Goal: Task Accomplishment & Management: Manage account settings

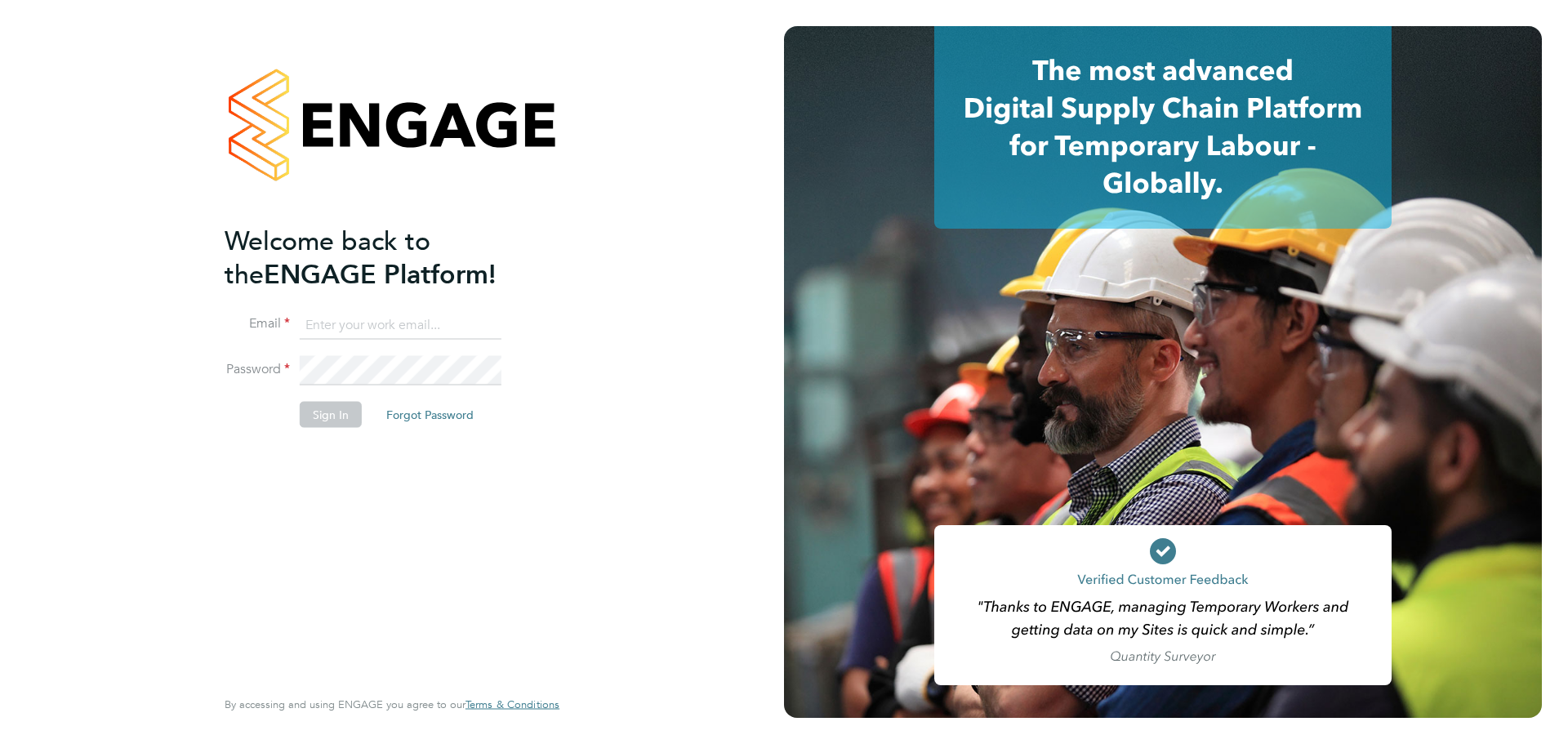
click at [375, 317] on input at bounding box center [400, 324] width 201 height 29
type input "Drew.Derry@technicalresources.co.uk"
click at [320, 416] on button "Sign In" at bounding box center [330, 415] width 62 height 26
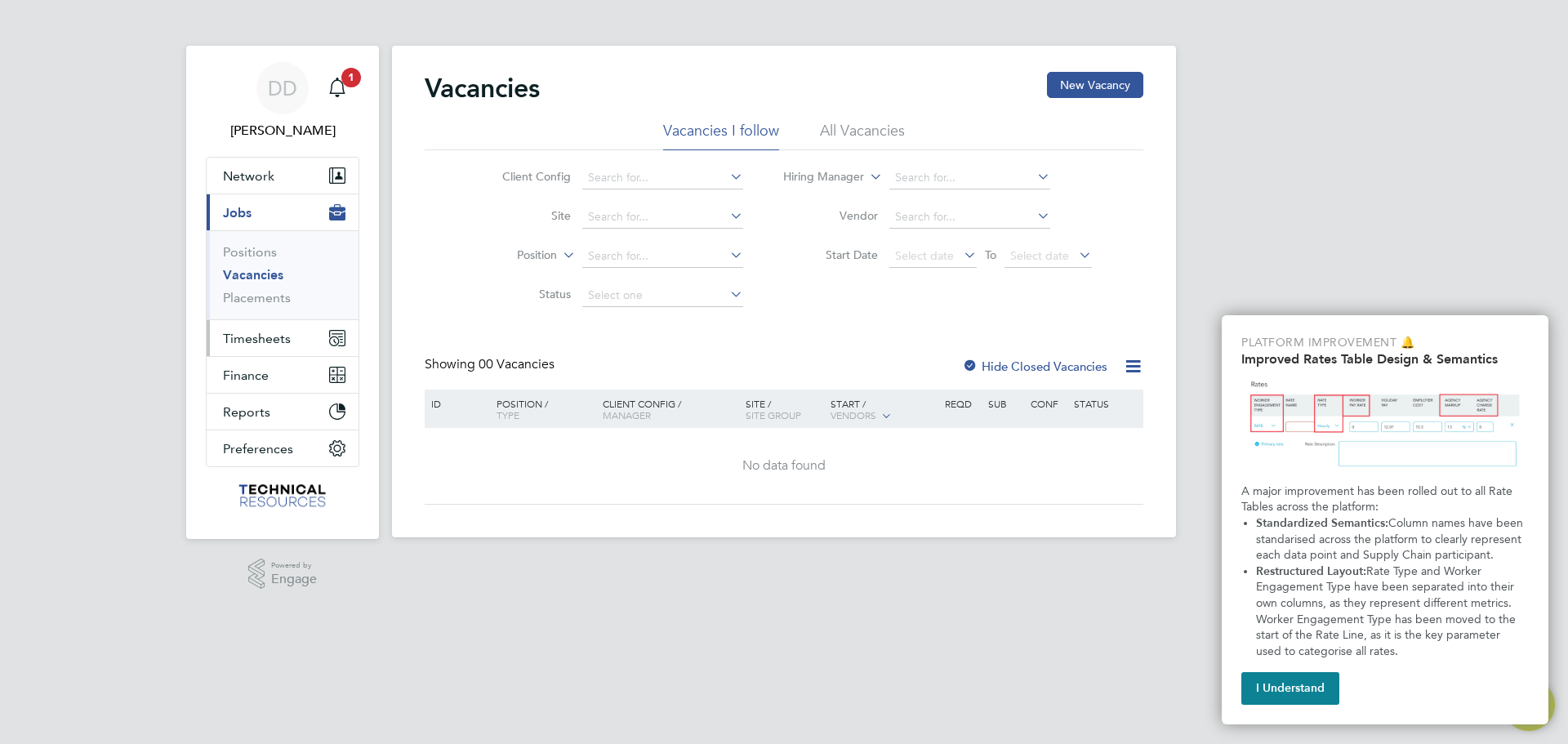
click at [273, 335] on span "Timesheets" at bounding box center [256, 339] width 68 height 16
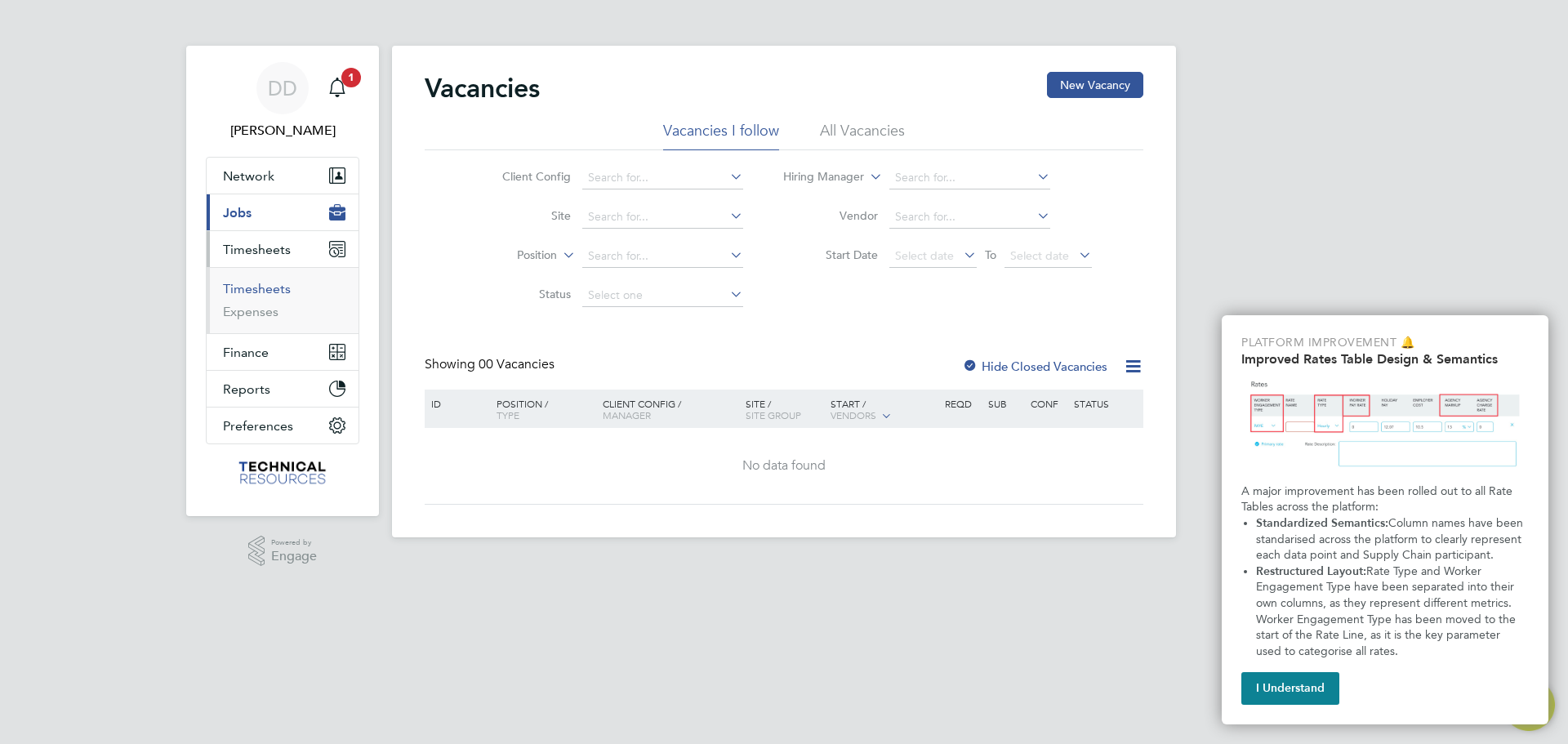
click at [272, 284] on link "Timesheets" at bounding box center [256, 289] width 68 height 16
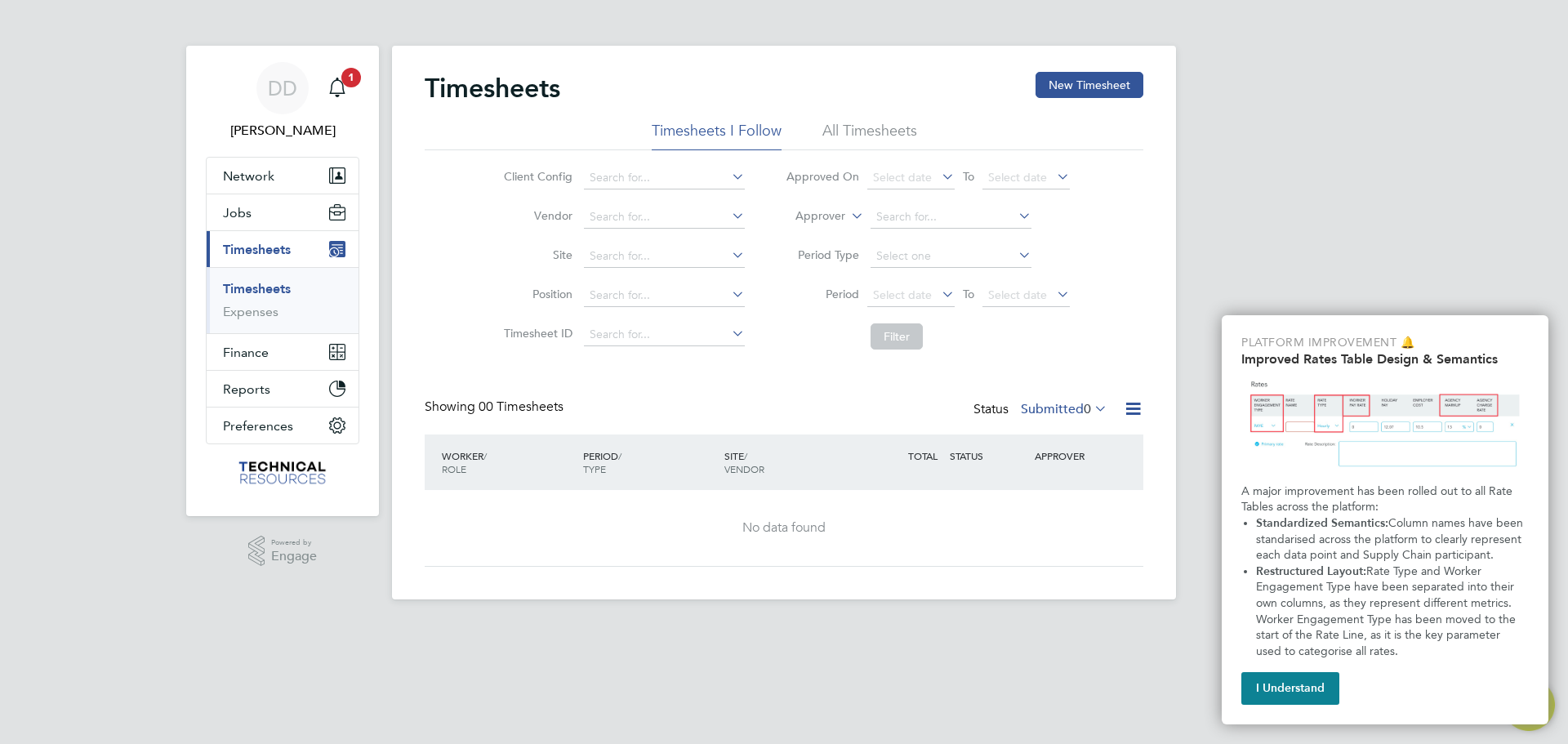
click at [878, 120] on div "Timesheets New Timesheet Timesheets I Follow All Timesheets Client Config Vendo…" at bounding box center [784, 319] width 718 height 495
click at [878, 131] on li "All Timesheets" at bounding box center [869, 135] width 95 height 29
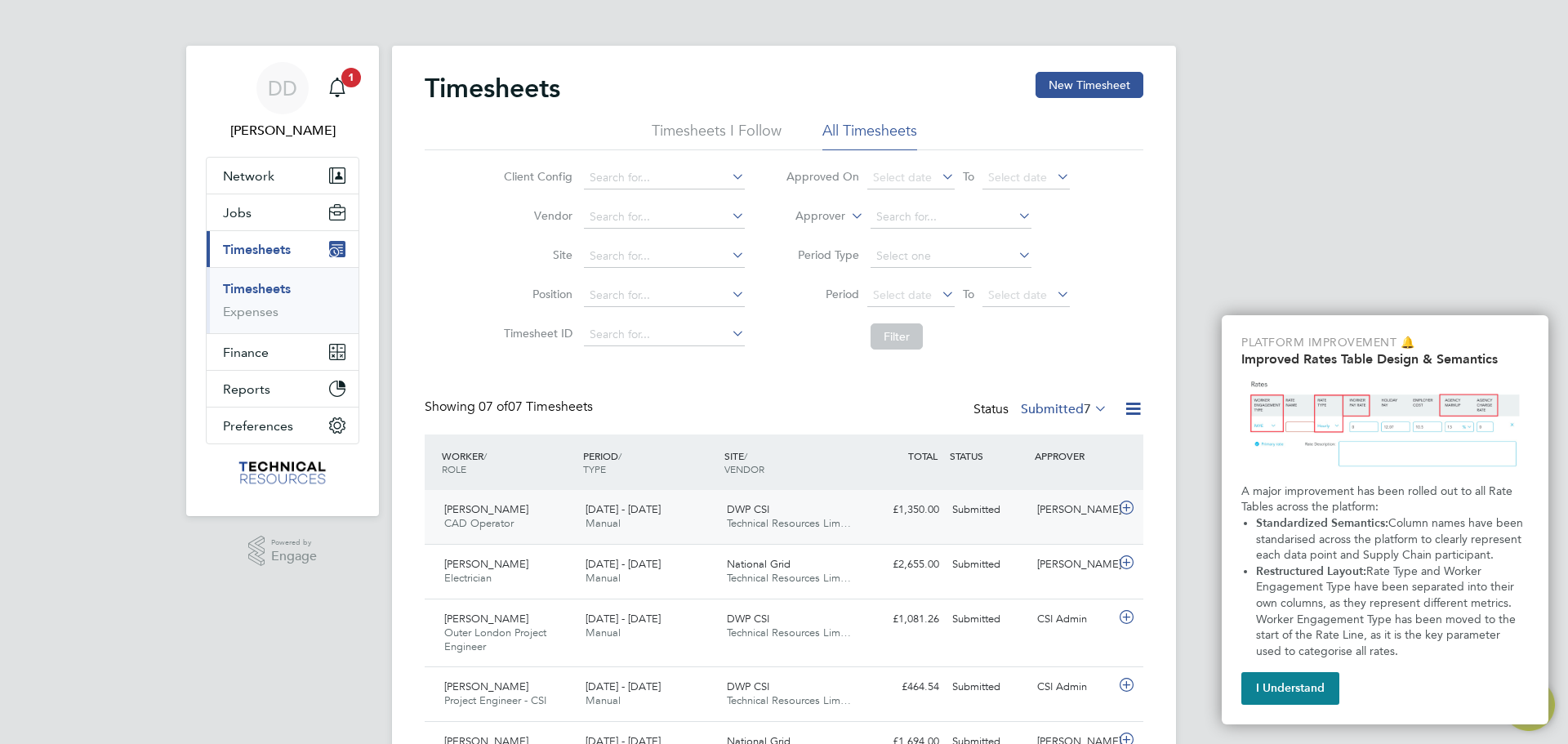
click at [1055, 524] on div "Richard Thornton" at bounding box center [1072, 510] width 85 height 27
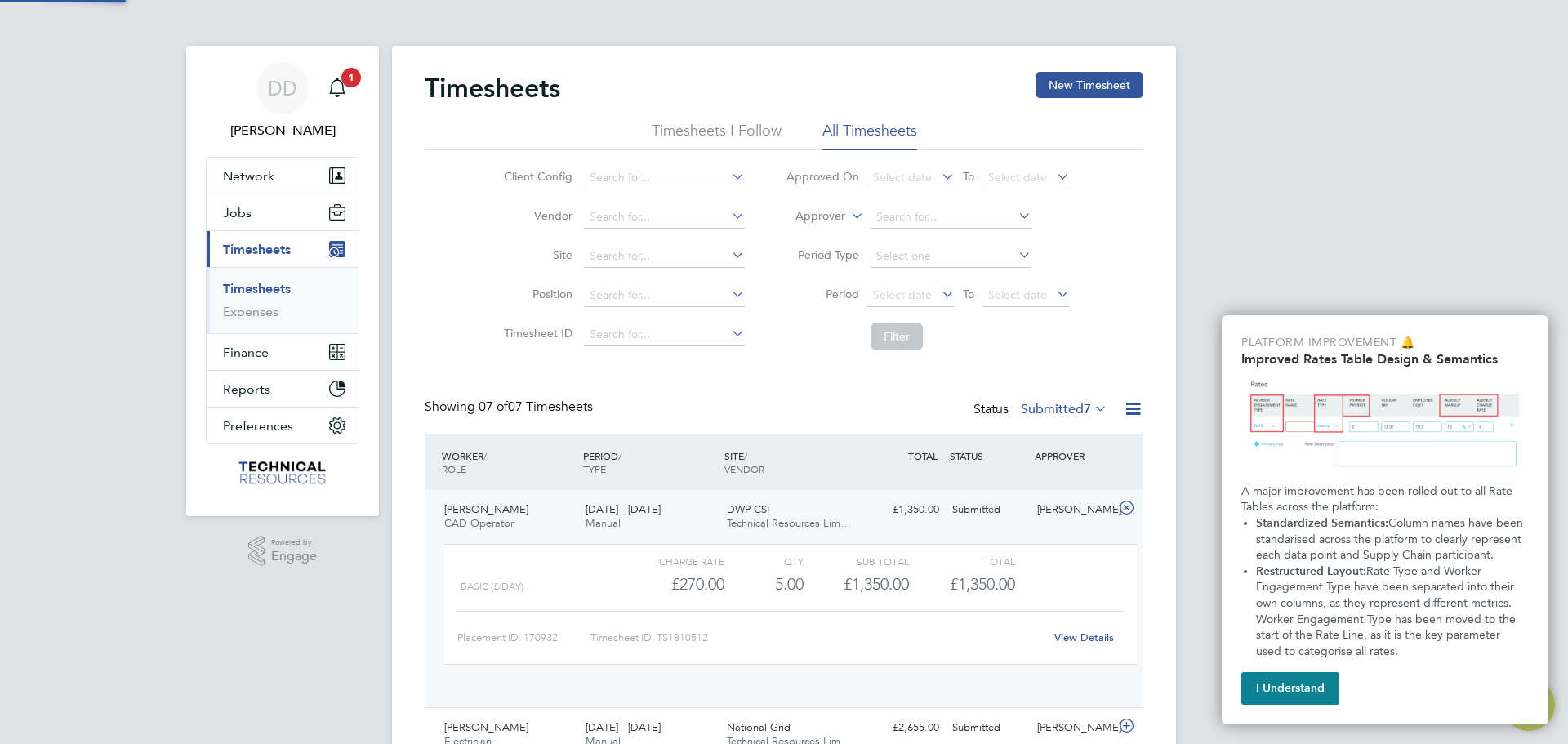
scroll to position [8, 8]
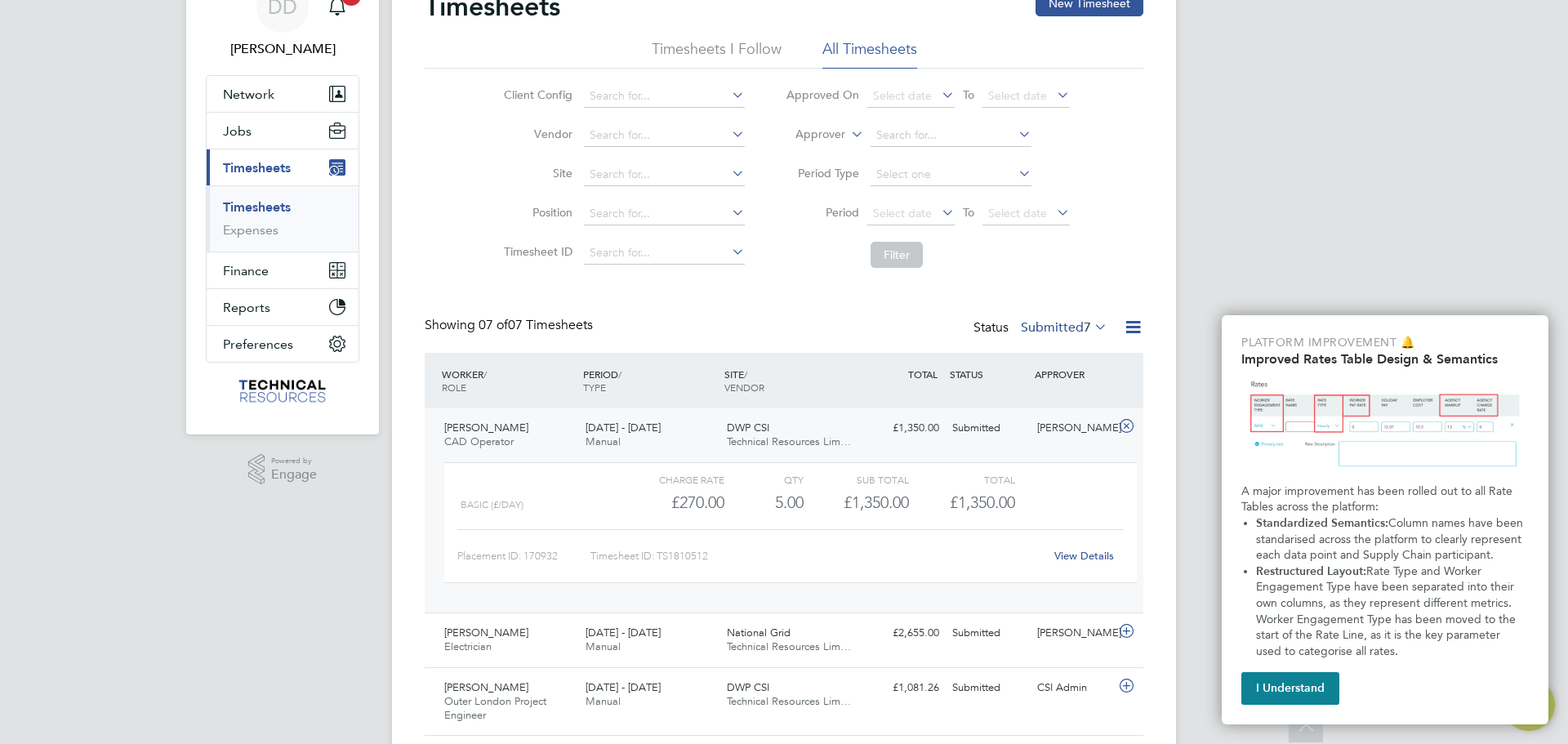
click at [1087, 557] on link "View Details" at bounding box center [1084, 556] width 60 height 14
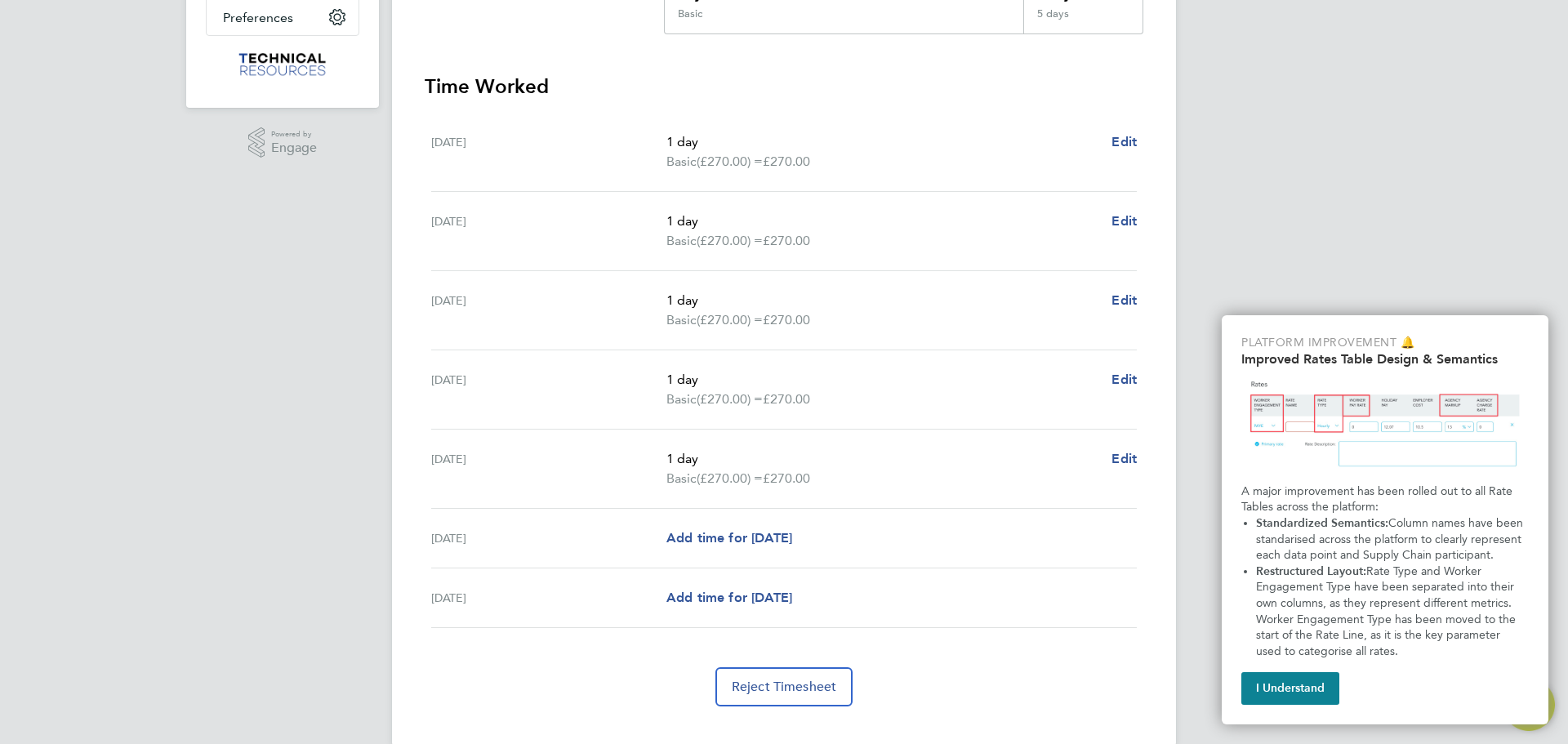
scroll to position [436, 0]
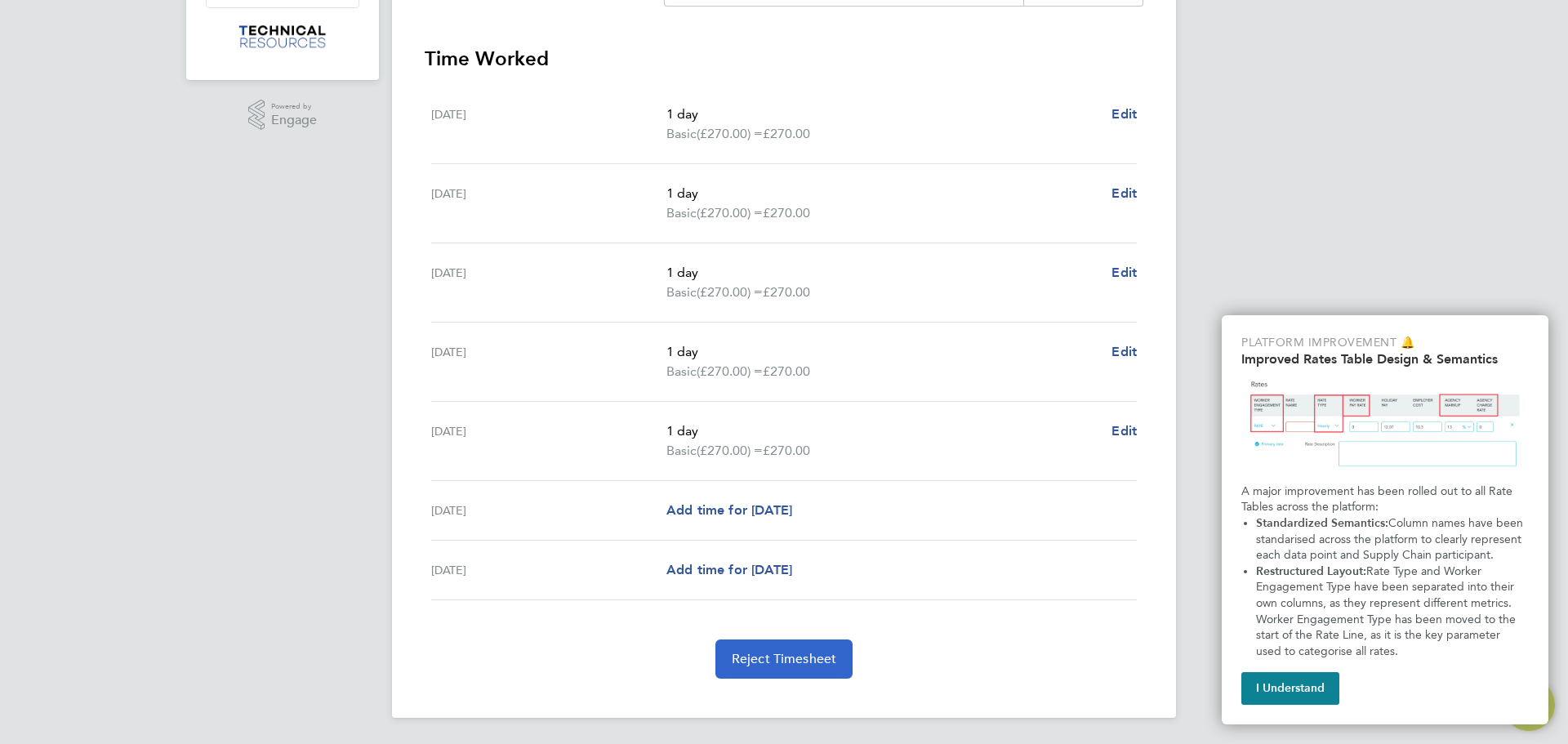
click at [814, 663] on span "Reject Timesheet" at bounding box center [784, 658] width 106 height 16
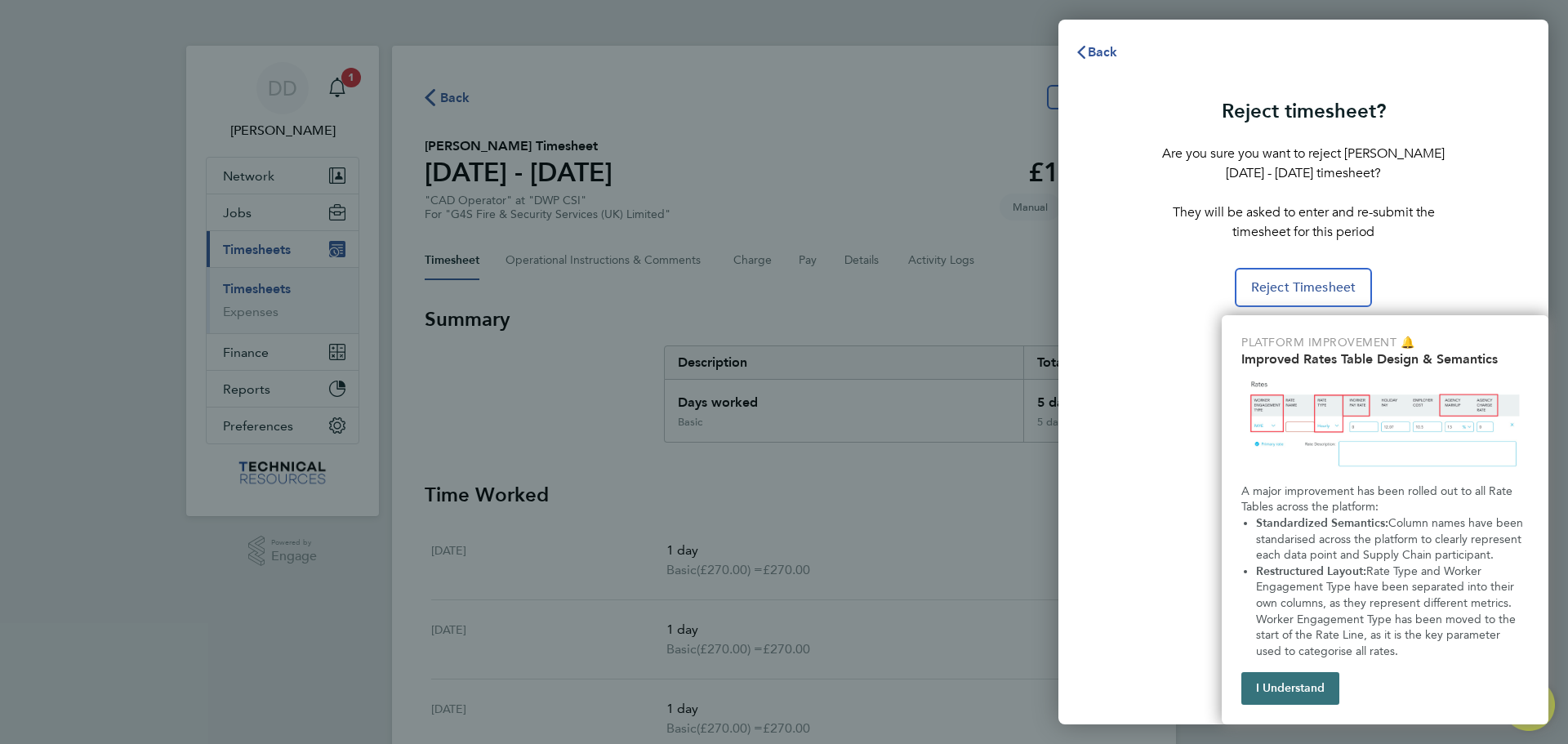
click at [1321, 685] on button "I Understand" at bounding box center [1290, 688] width 98 height 33
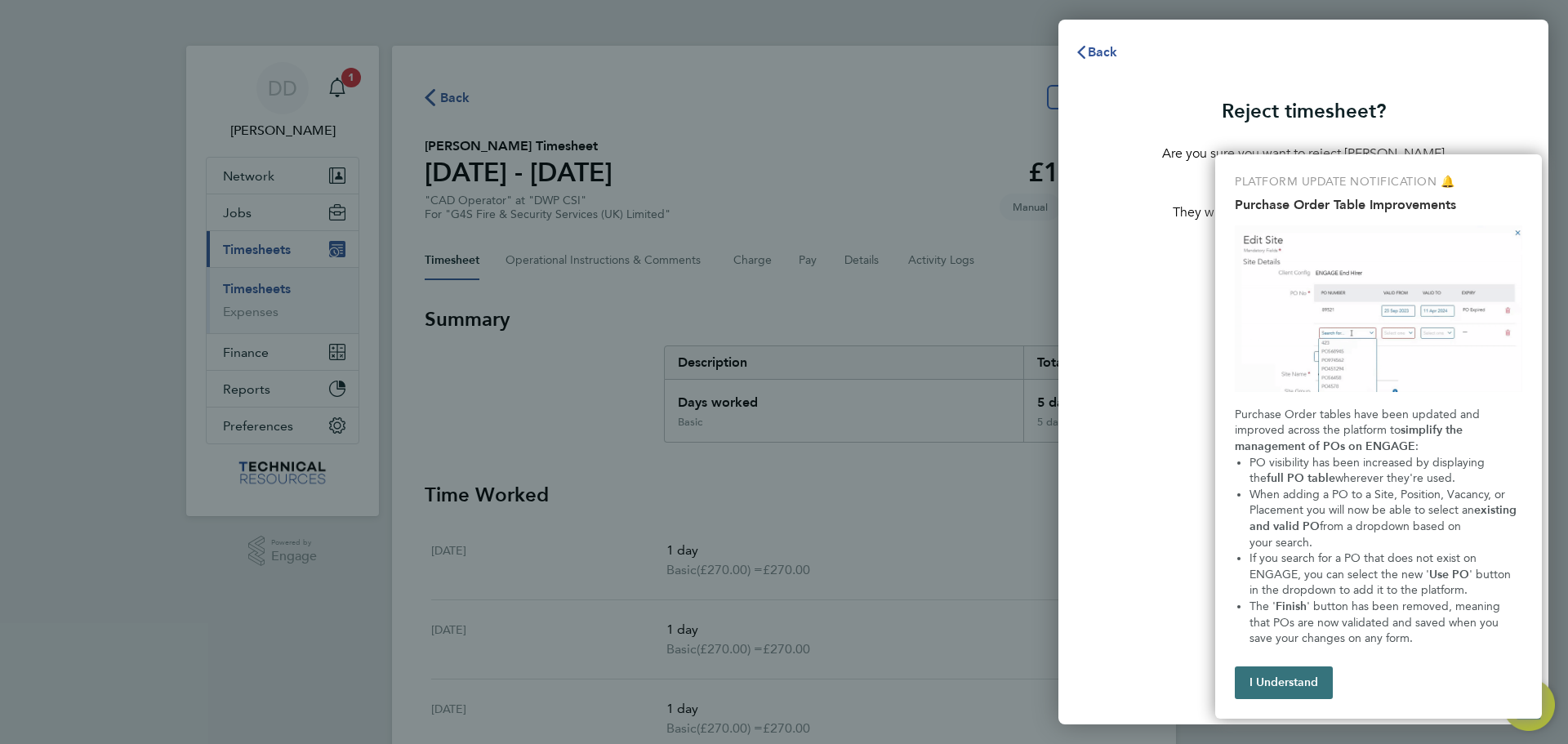
click at [1292, 684] on button "I Understand" at bounding box center [1284, 682] width 98 height 33
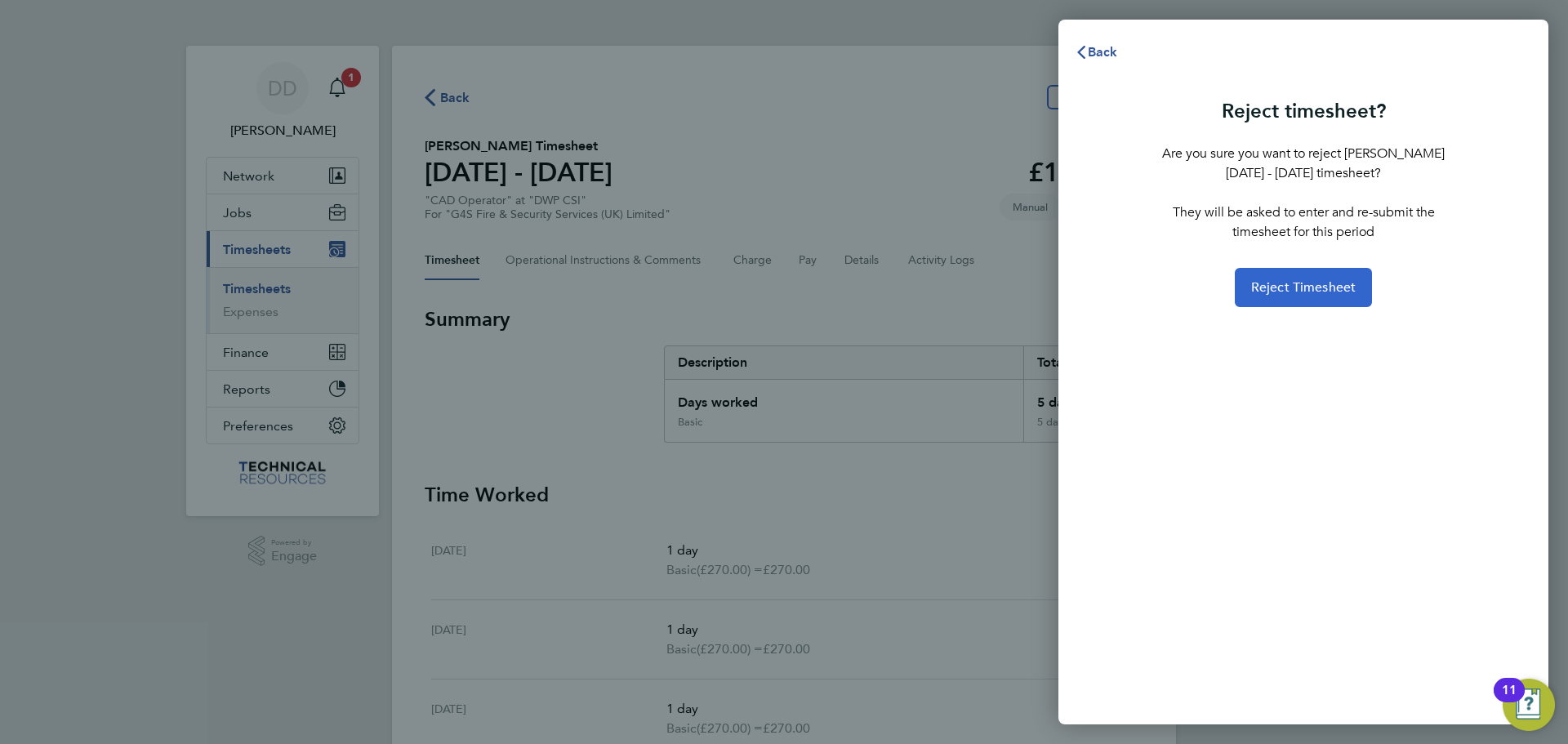
click at [1343, 297] on button "Reject Timesheet" at bounding box center [1304, 286] width 138 height 39
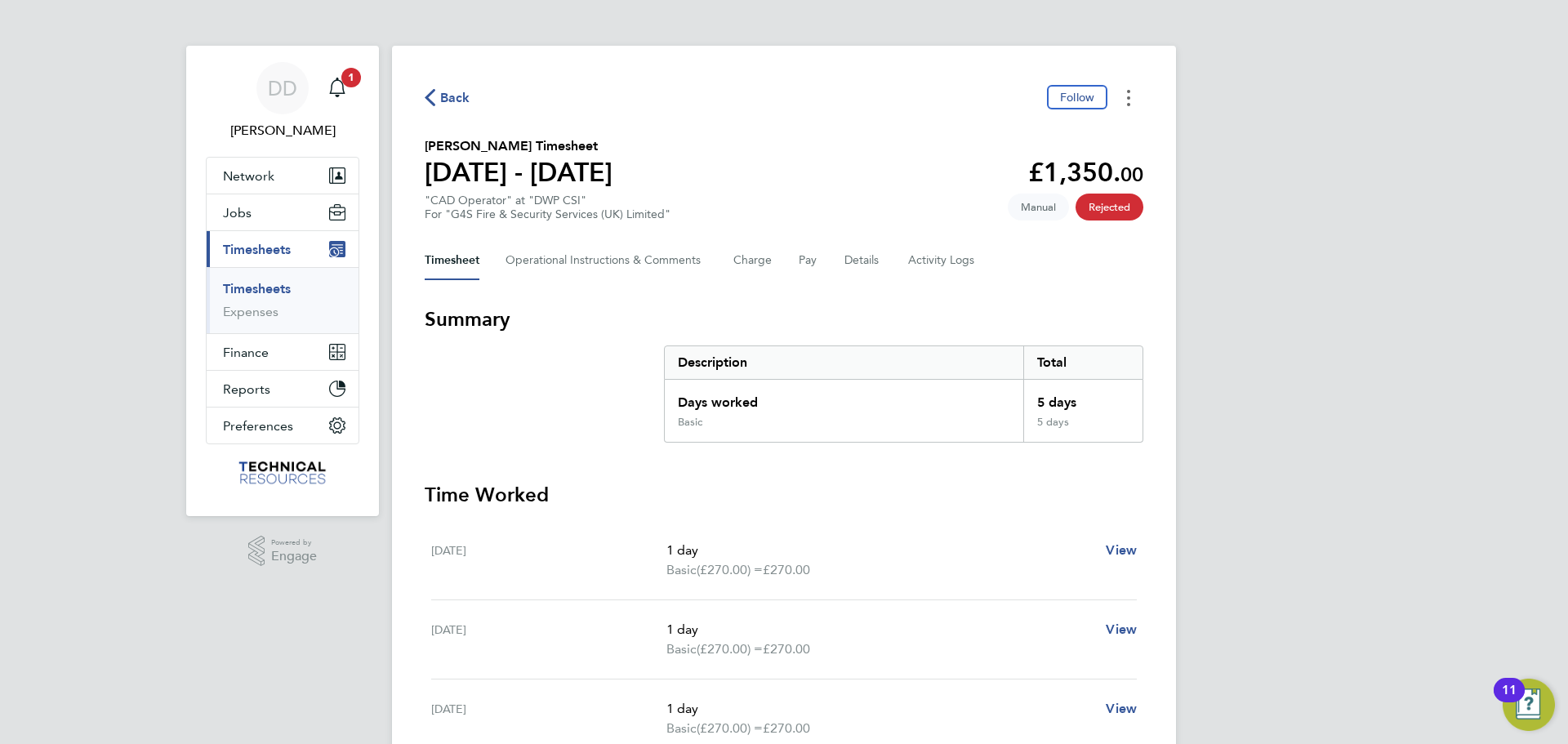
click at [1124, 106] on button "Timesheets Menu" at bounding box center [1128, 97] width 29 height 25
click at [452, 98] on span "Back" at bounding box center [455, 98] width 30 height 20
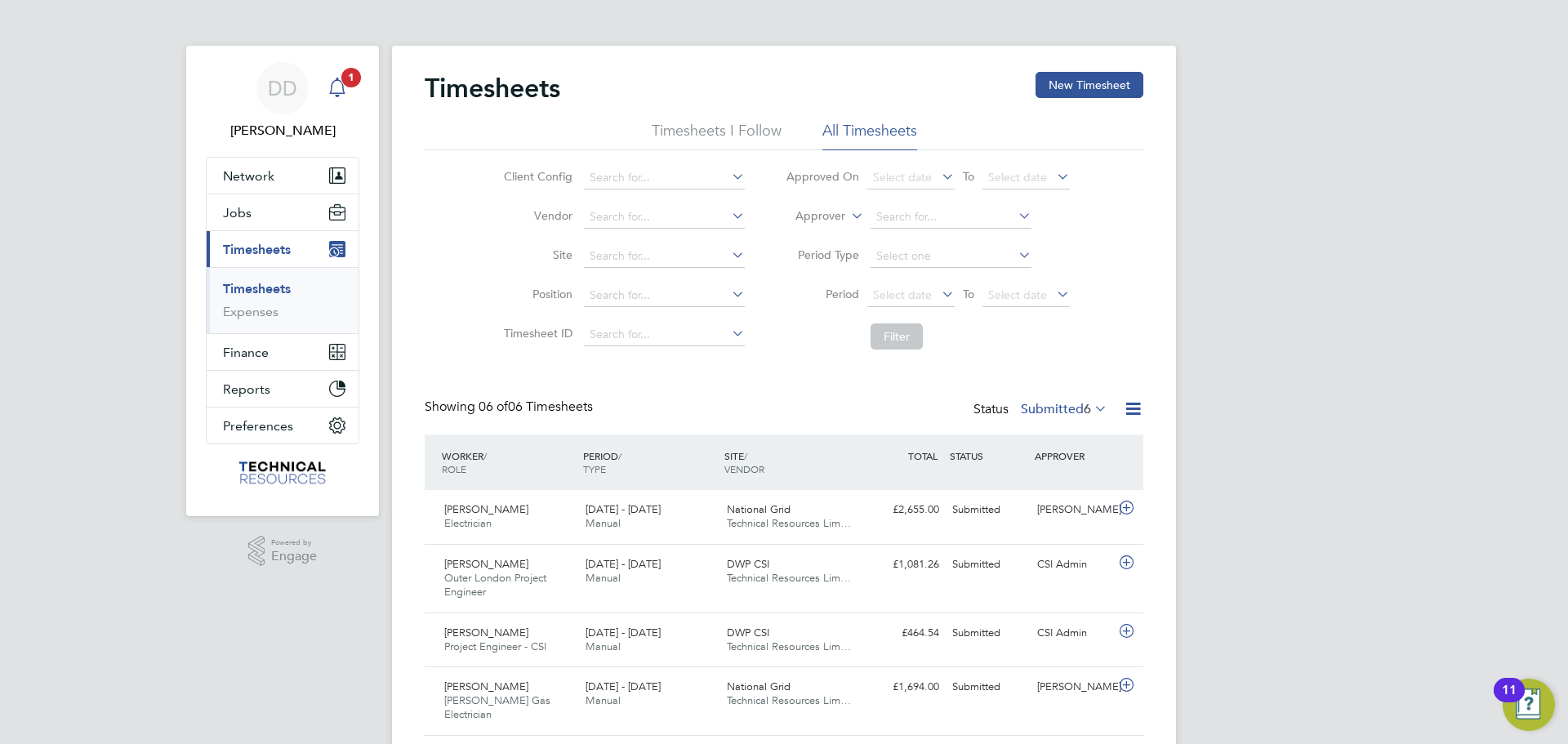
click at [342, 89] on icon "Main navigation" at bounding box center [337, 88] width 20 height 20
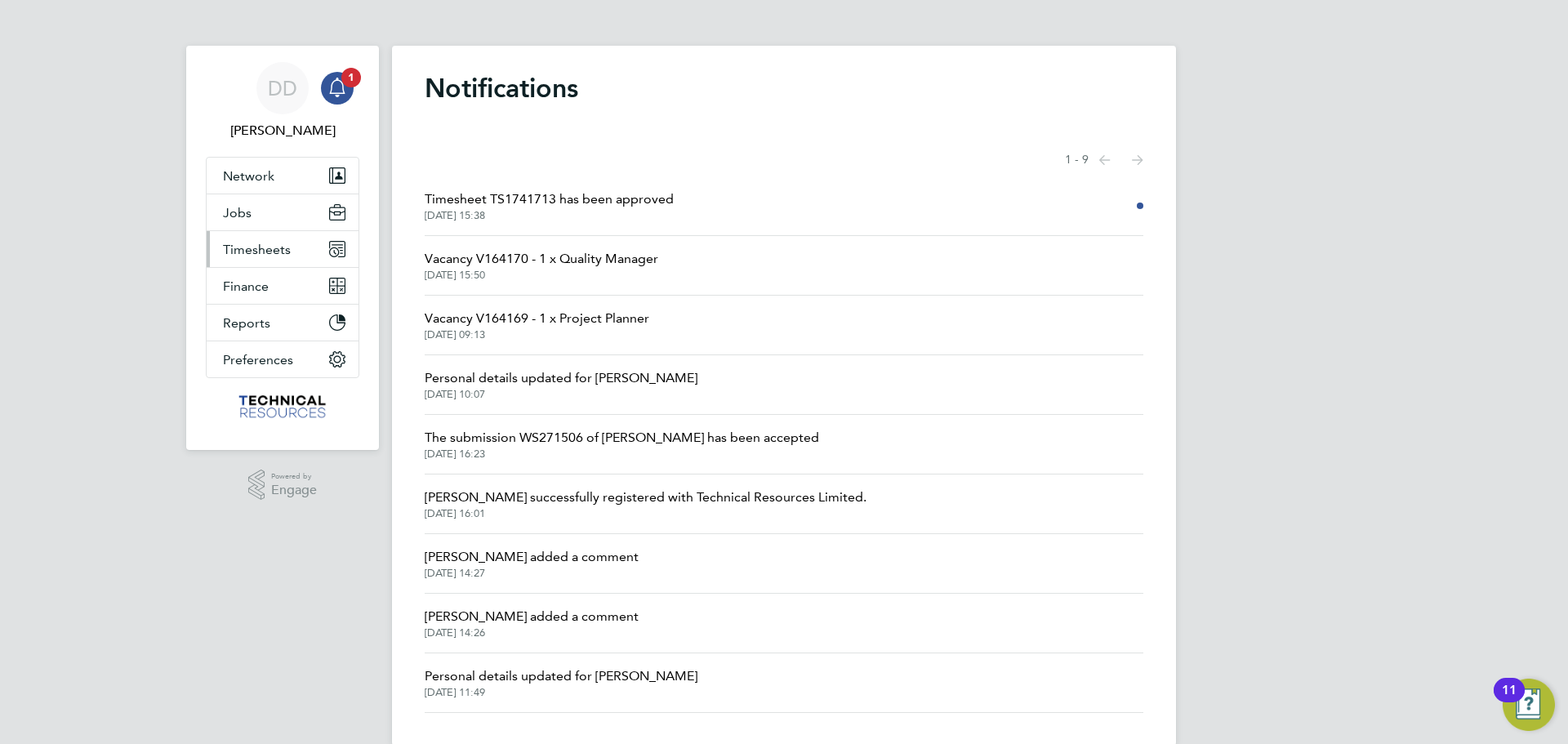
click at [254, 248] on span "Timesheets" at bounding box center [256, 249] width 68 height 16
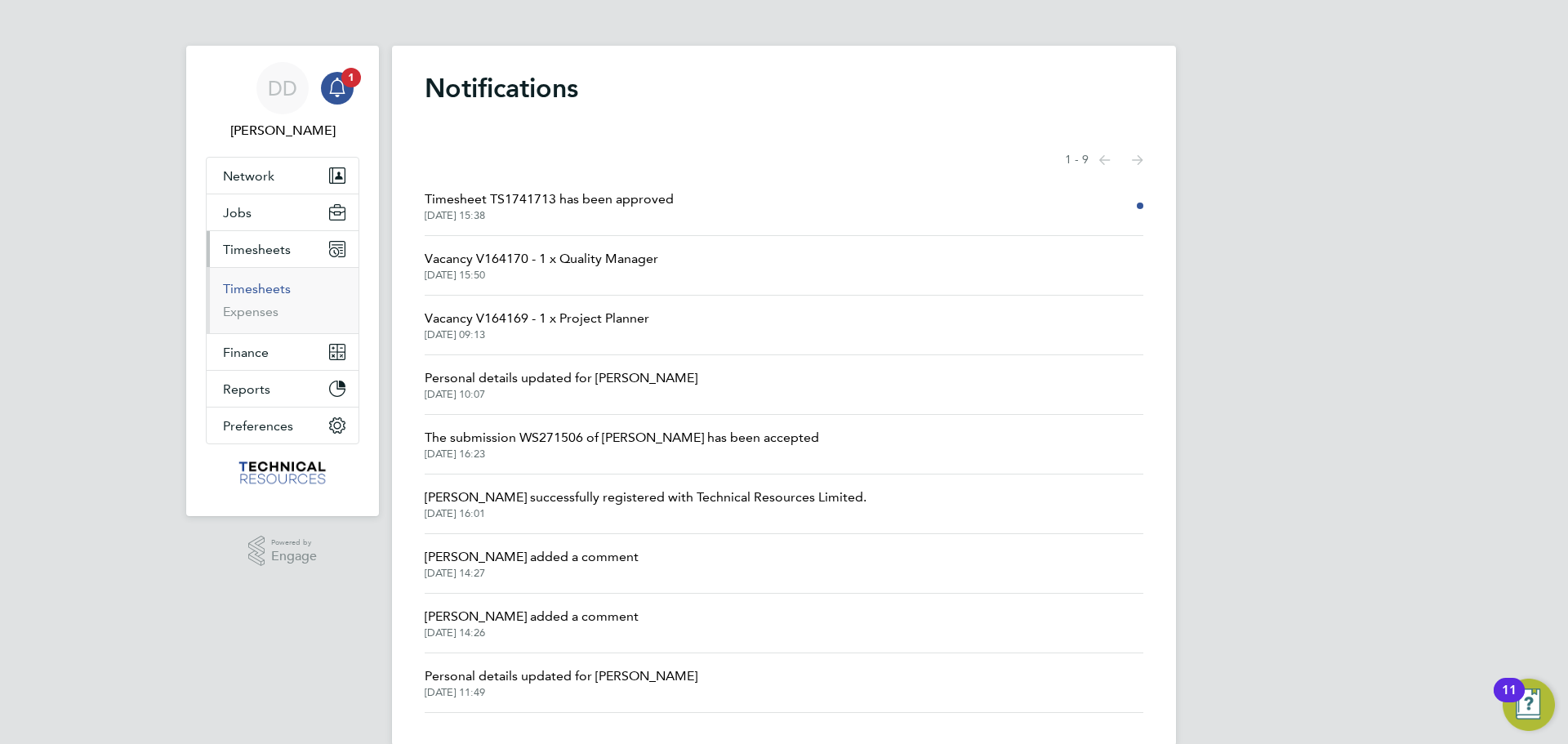
click at [258, 290] on link "Timesheets" at bounding box center [256, 289] width 68 height 16
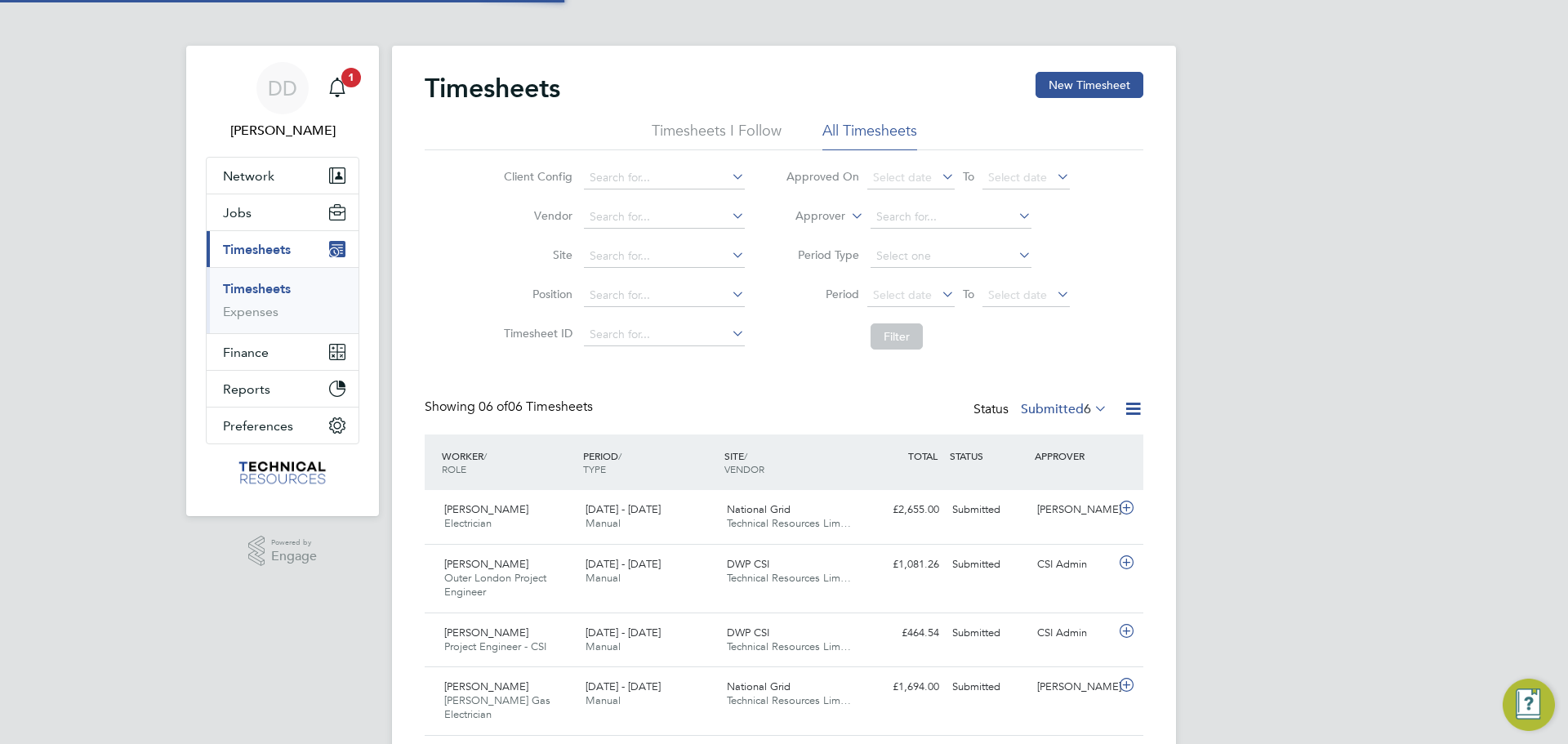
scroll to position [8, 8]
click at [713, 124] on li "Timesheets I Follow" at bounding box center [716, 135] width 130 height 29
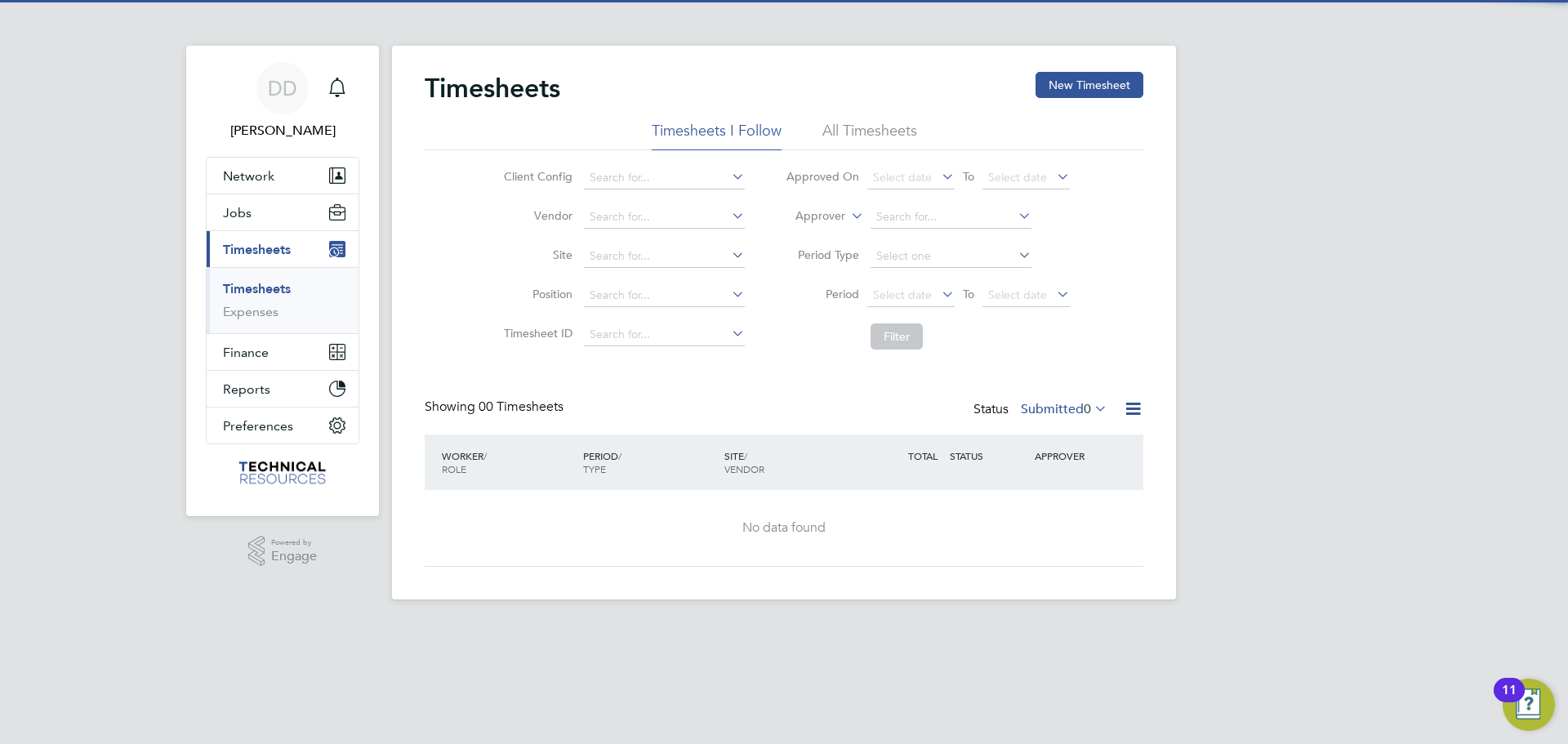
click at [885, 131] on li "All Timesheets" at bounding box center [869, 135] width 95 height 29
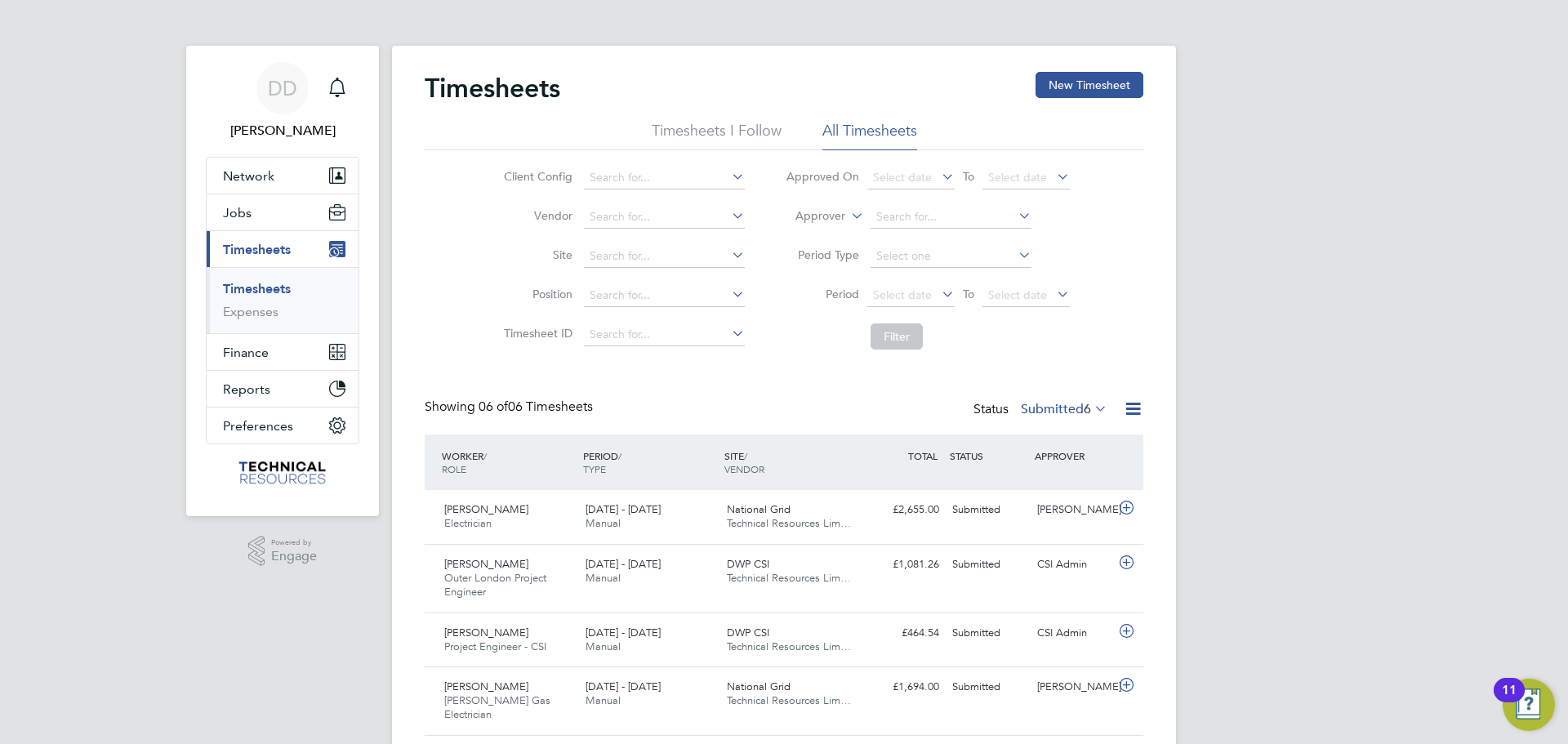
scroll to position [8, 8]
click at [263, 309] on link "Expenses" at bounding box center [250, 312] width 56 height 16
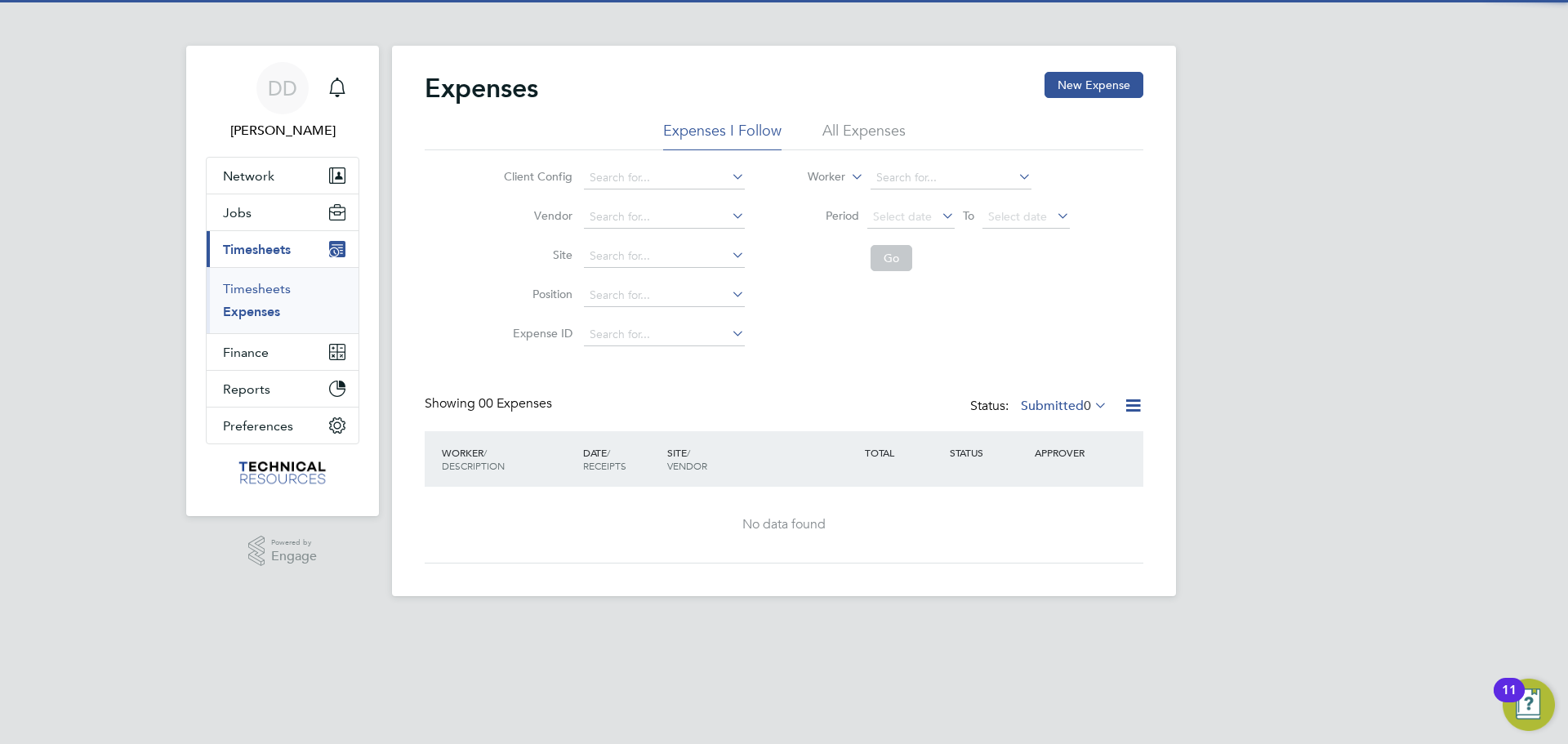
click at [259, 281] on link "Timesheets" at bounding box center [256, 289] width 68 height 16
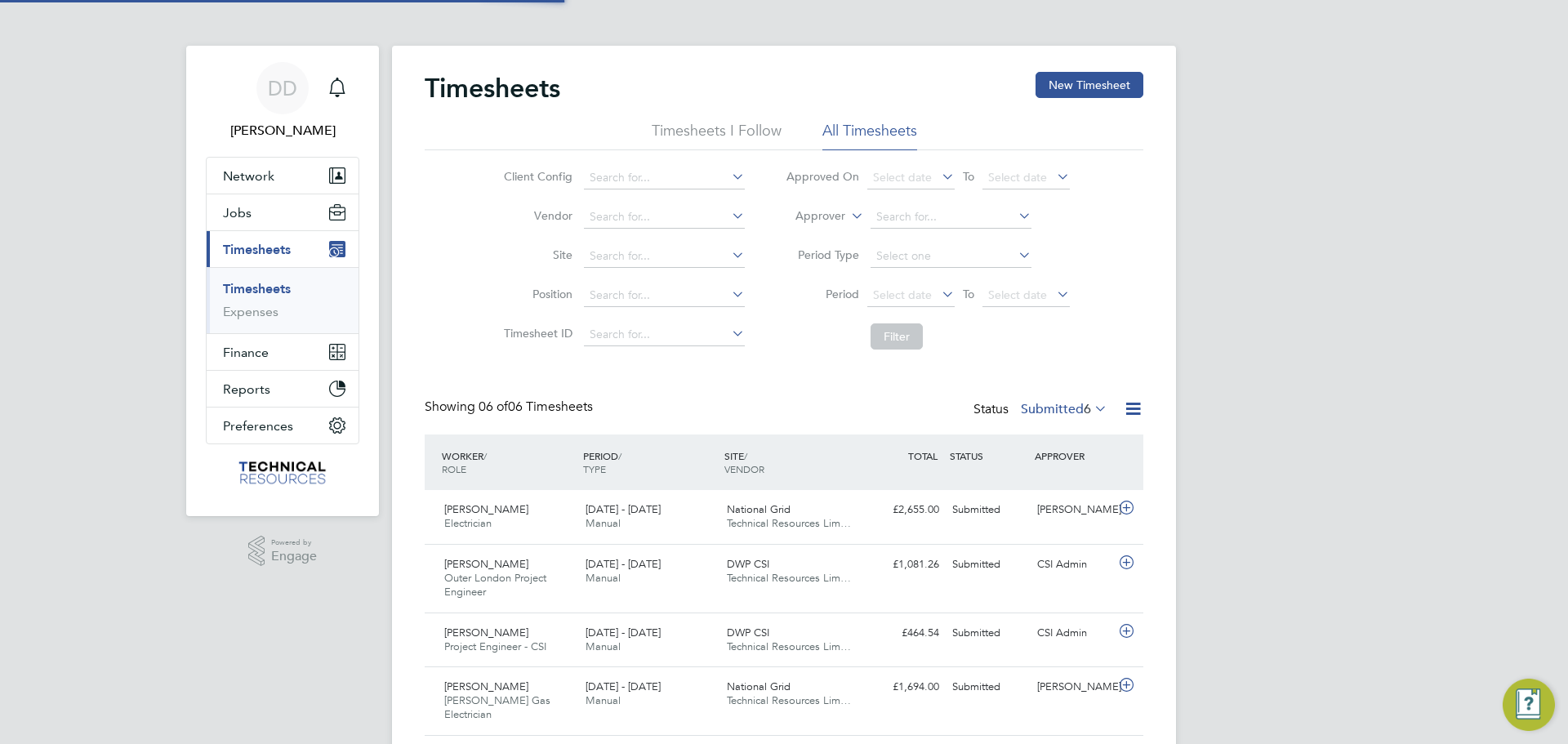
scroll to position [8, 8]
